Goal: Answer question/provide support

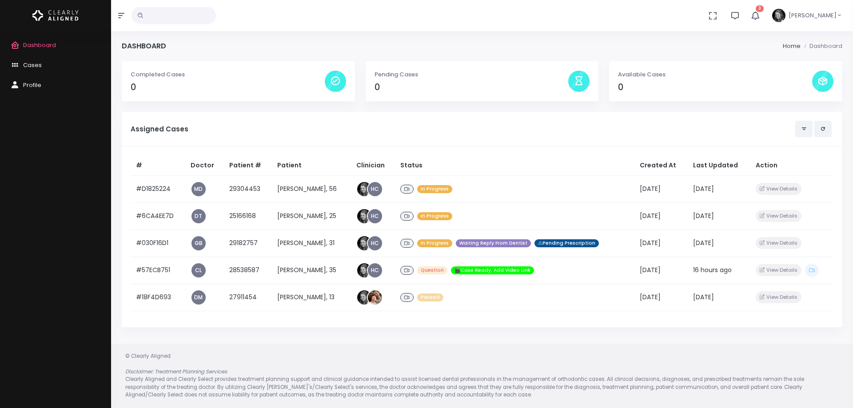
click at [766, 10] on button "3" at bounding box center [755, 15] width 20 height 31
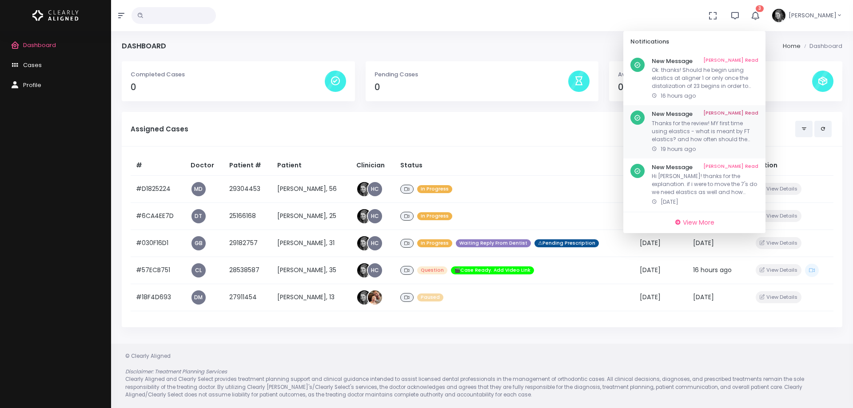
click at [688, 128] on p "Thanks for the review! MY first time using elastics - what is meant by FT elast…" at bounding box center [705, 132] width 107 height 24
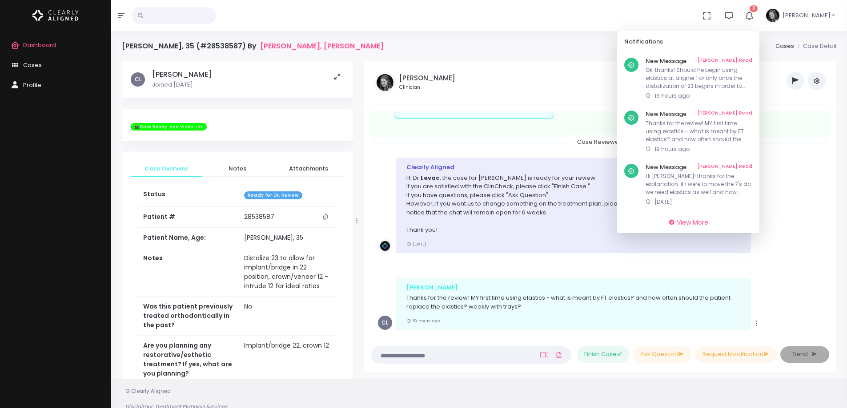
scroll to position [578, 0]
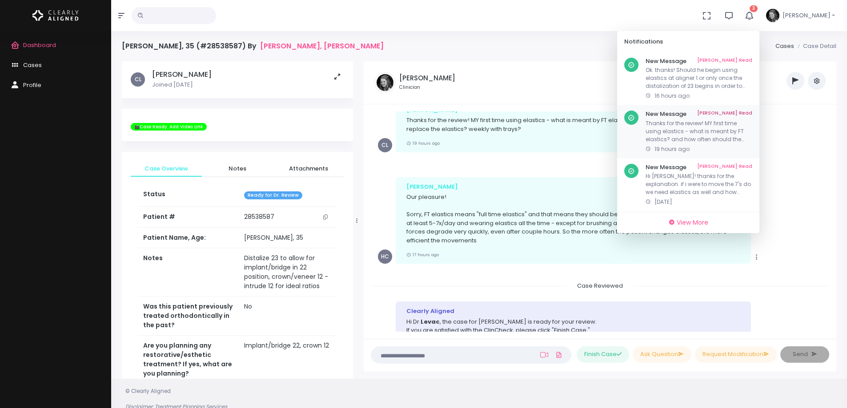
click at [744, 111] on link "[PERSON_NAME] Read" at bounding box center [724, 114] width 55 height 7
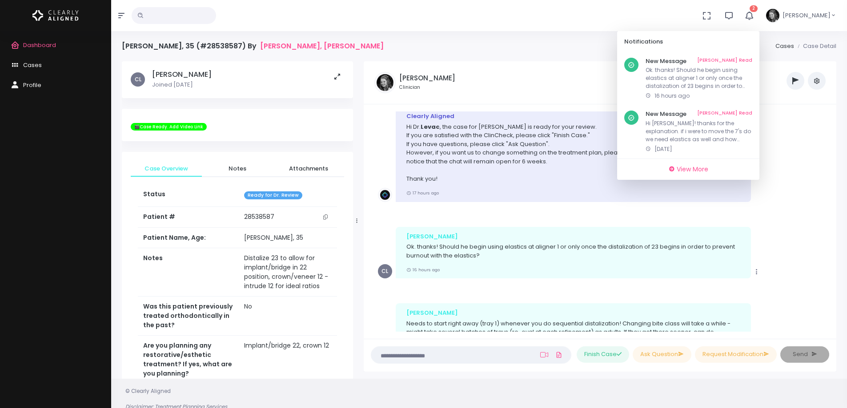
scroll to position [800, 0]
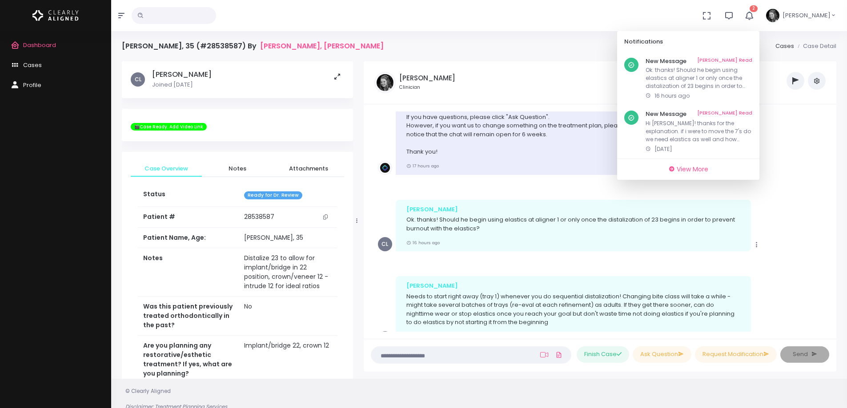
click at [744, 59] on link "[PERSON_NAME] Read" at bounding box center [724, 61] width 55 height 7
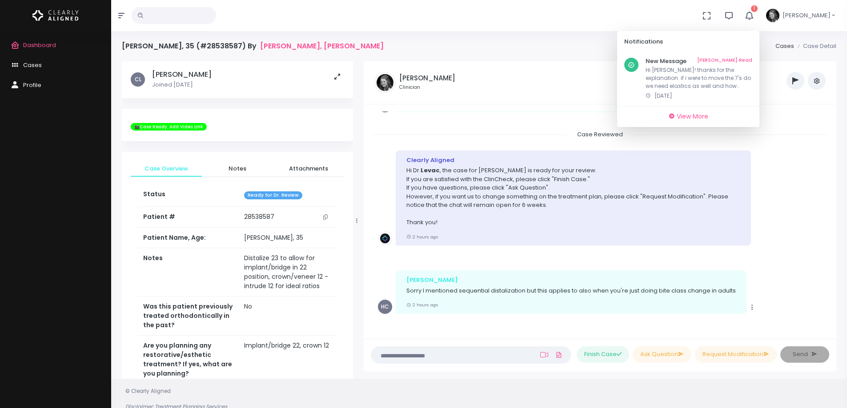
scroll to position [36, 0]
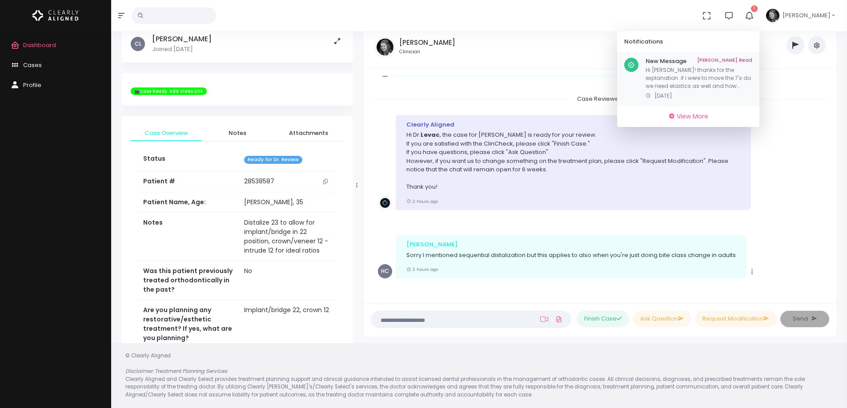
click at [682, 80] on p "Hi [PERSON_NAME]! thanks for the explanation. if i were to move the 7's do we n…" at bounding box center [698, 78] width 107 height 24
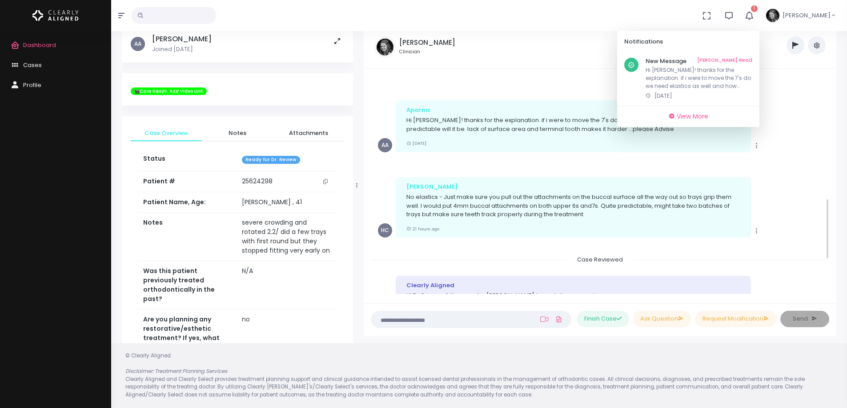
scroll to position [428, 0]
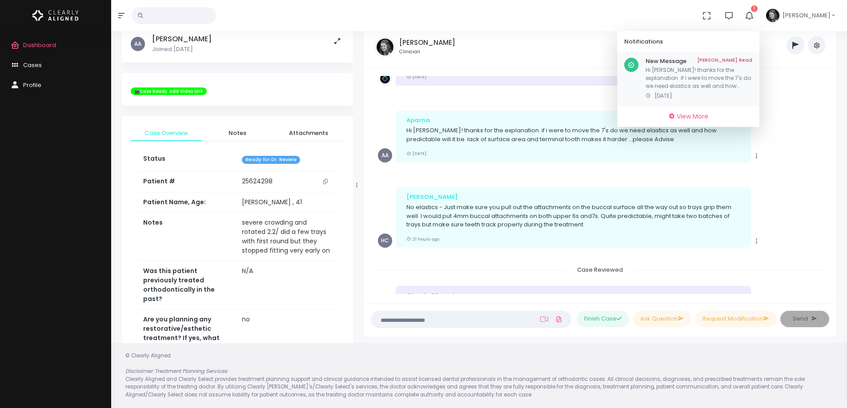
click at [752, 60] on link "[PERSON_NAME] Read" at bounding box center [724, 61] width 55 height 7
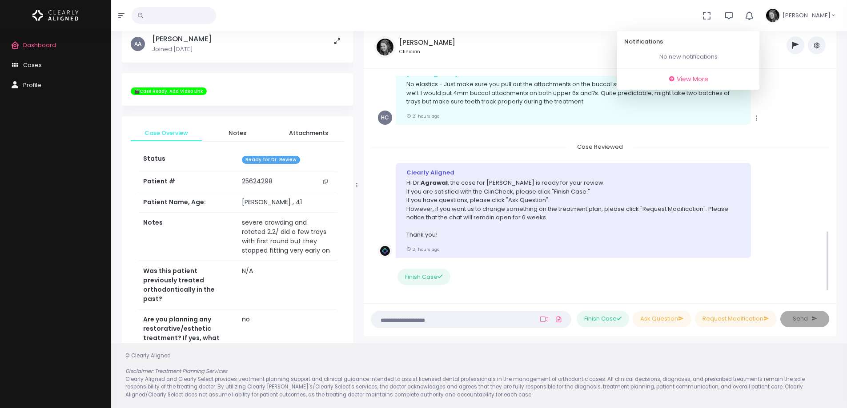
scroll to position [561, 0]
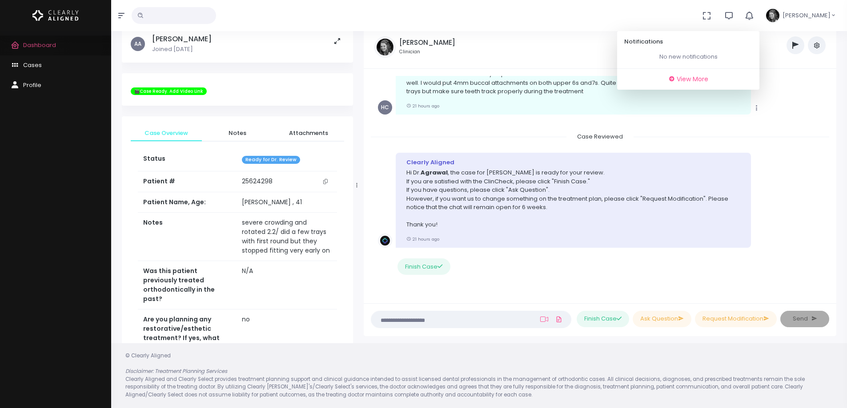
click at [33, 43] on span "Dashboard" at bounding box center [39, 45] width 33 height 8
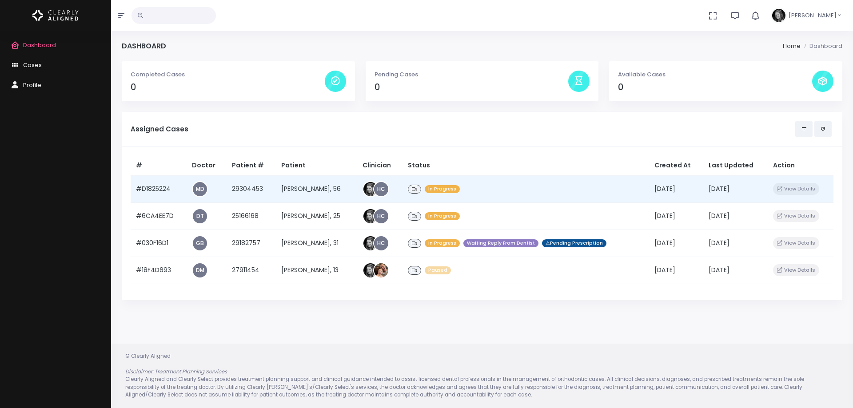
click at [250, 187] on td "29304453" at bounding box center [251, 189] width 49 height 27
